Goal: Find specific page/section: Find specific page/section

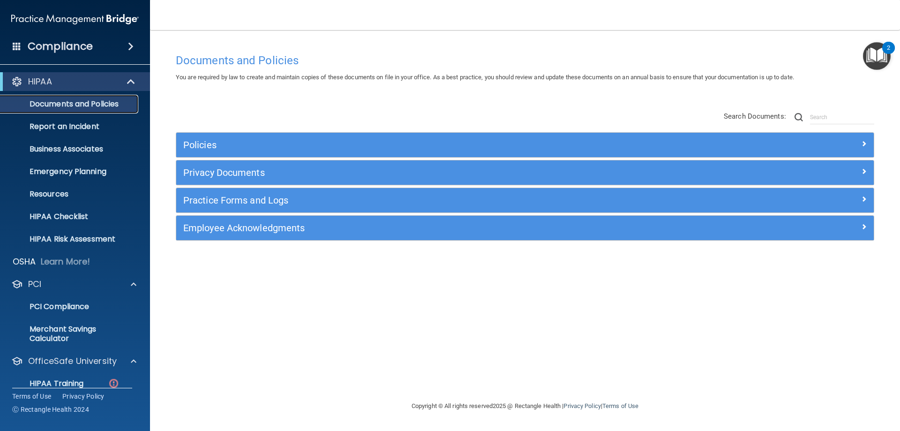
click at [53, 108] on p "Documents and Policies" at bounding box center [70, 103] width 128 height 9
click at [61, 153] on p "Business Associates" at bounding box center [70, 148] width 128 height 9
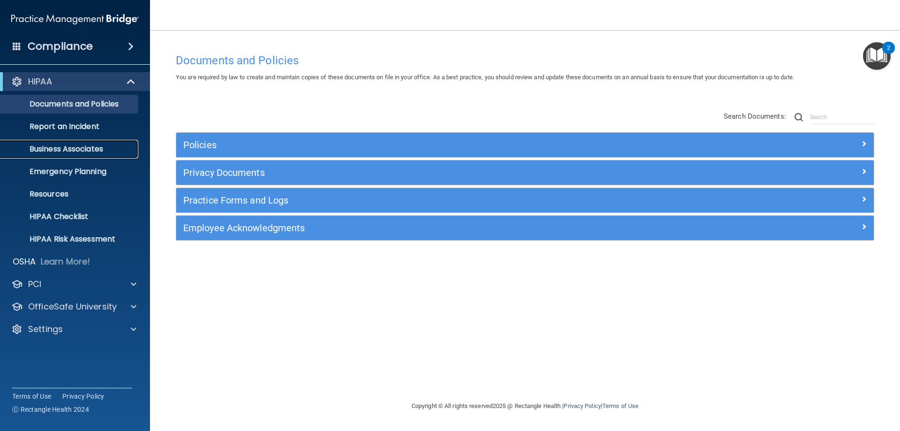
click at [76, 154] on link "Business Associates" at bounding box center [65, 149] width 148 height 19
click at [55, 148] on p "Business Associates" at bounding box center [70, 148] width 128 height 9
